Goal: Navigation & Orientation: Find specific page/section

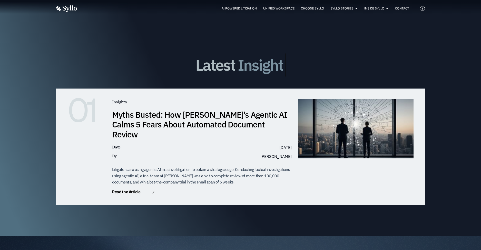
scroll to position [1498, 0]
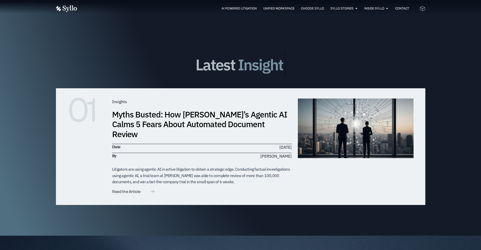
click at [133, 190] on span "Read the Article" at bounding box center [126, 192] width 28 height 4
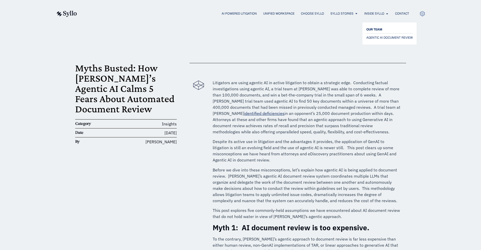
click at [370, 28] on span "OUR TEAM" at bounding box center [374, 29] width 16 height 6
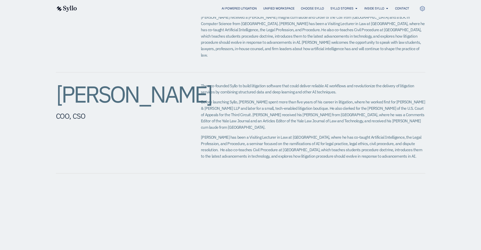
scroll to position [266, 0]
